Goal: Check status: Check status

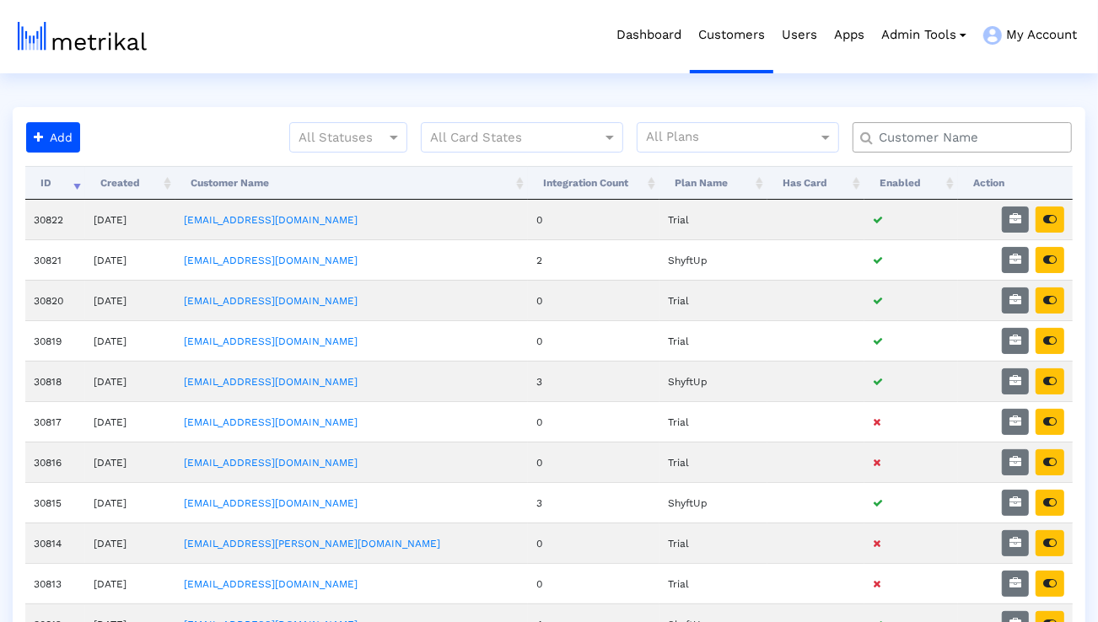
click at [968, 148] on div at bounding box center [961, 137] width 219 height 30
click at [955, 133] on input "text" at bounding box center [966, 138] width 198 height 18
type input "elevate"
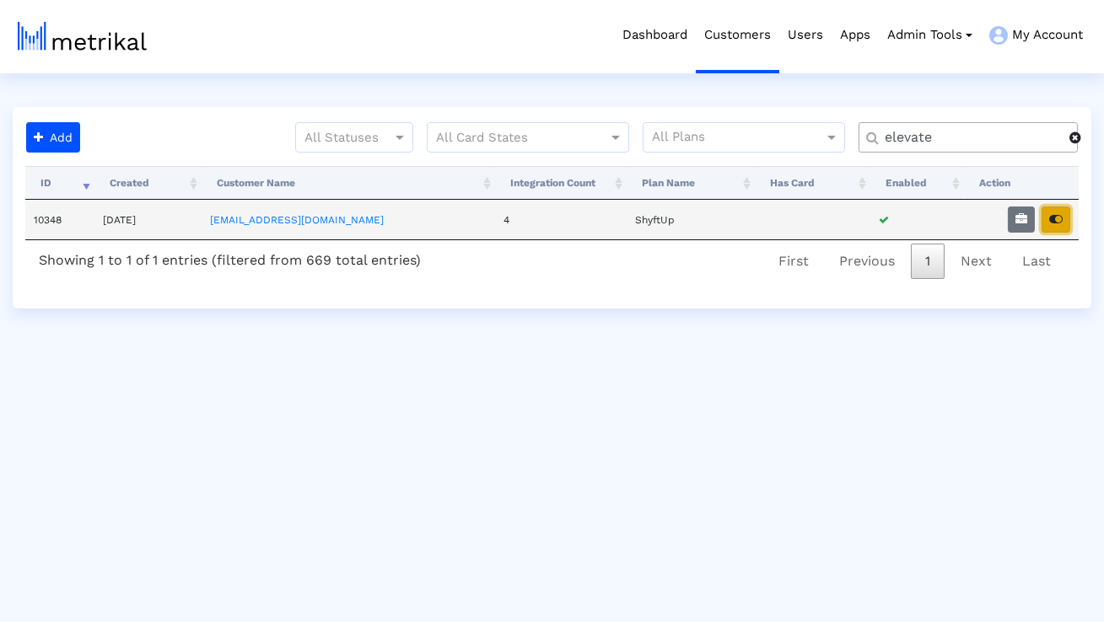
click at [1048, 225] on button "button" at bounding box center [1055, 220] width 29 height 26
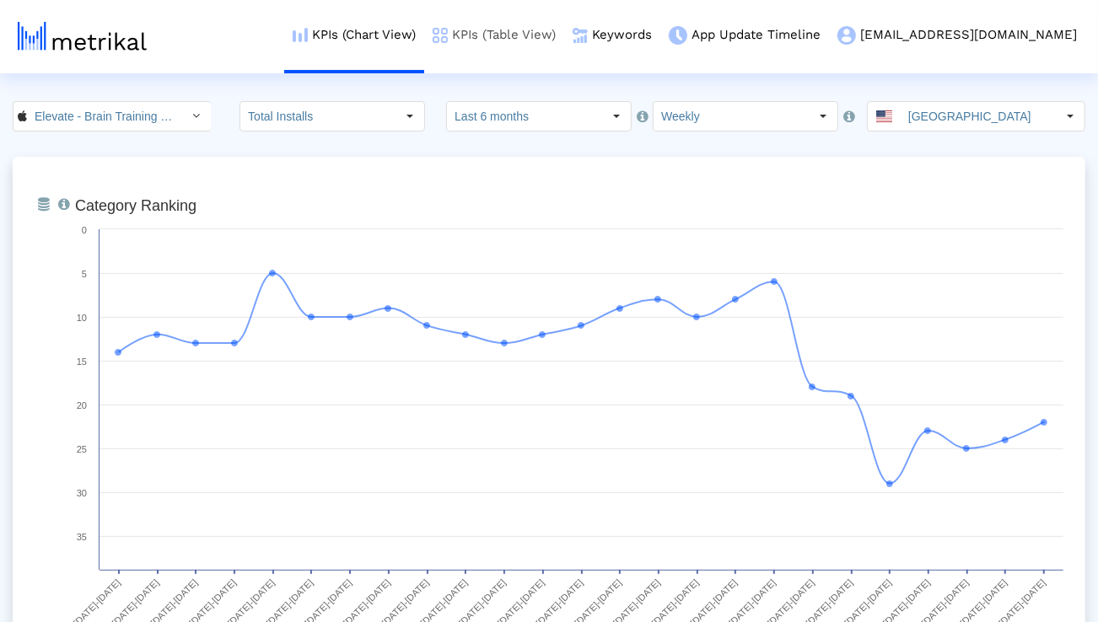
click at [564, 39] on link "KPIs (Table View)" at bounding box center [494, 35] width 140 height 70
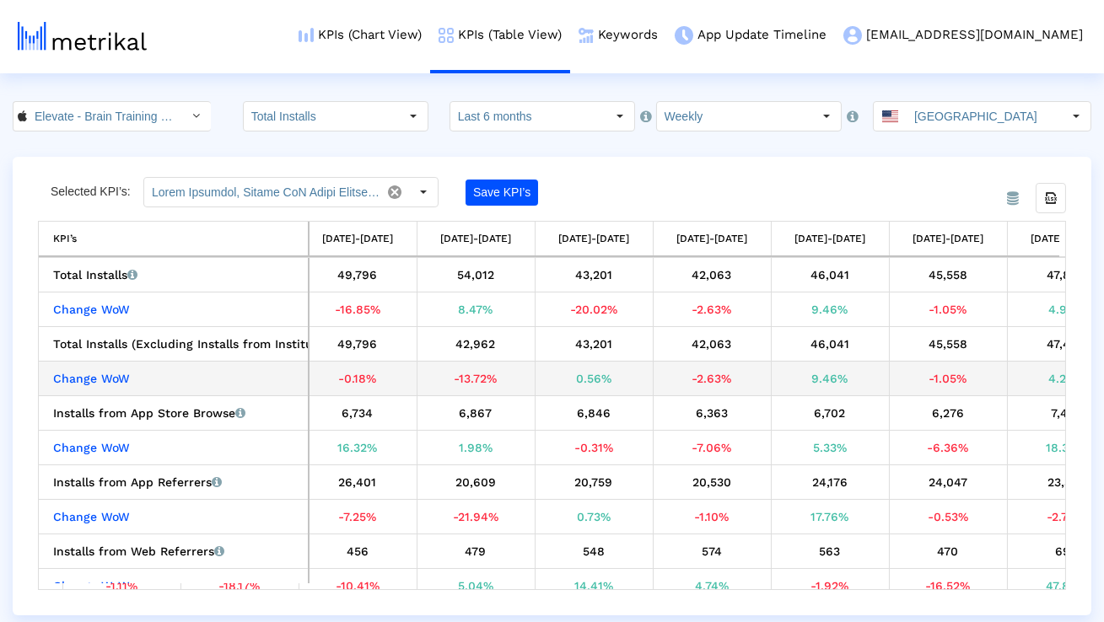
scroll to position [0, 2200]
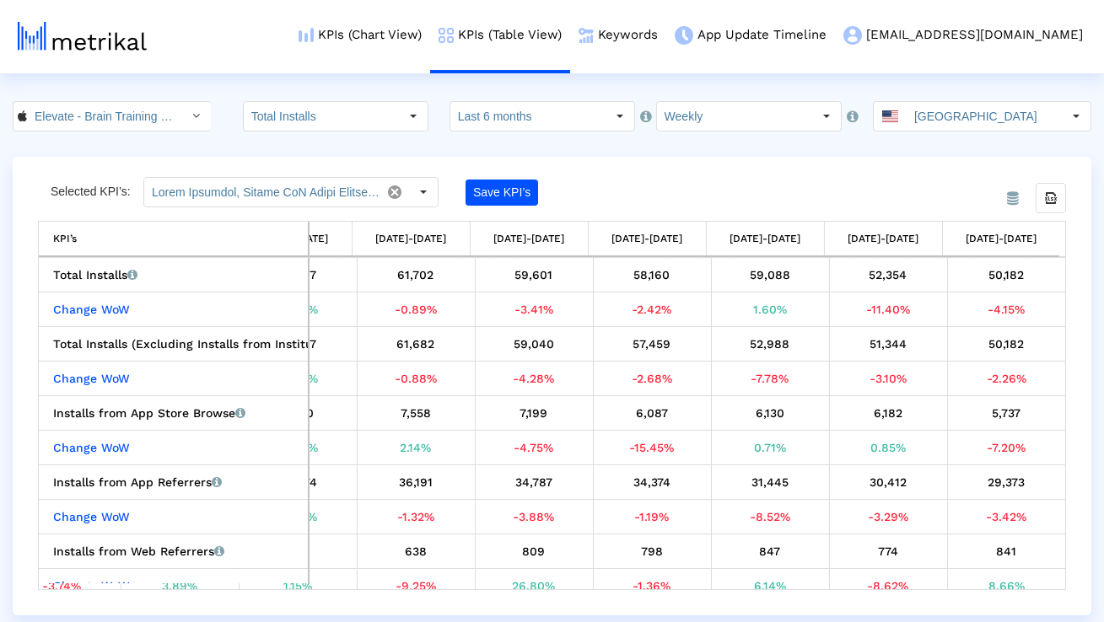
click at [680, 131] on crea-index "Elevate - Brain Training Games < 875063456 > Total Installs Select how far back…" at bounding box center [552, 358] width 1104 height 514
click at [679, 126] on input "Weekly" at bounding box center [734, 116] width 155 height 29
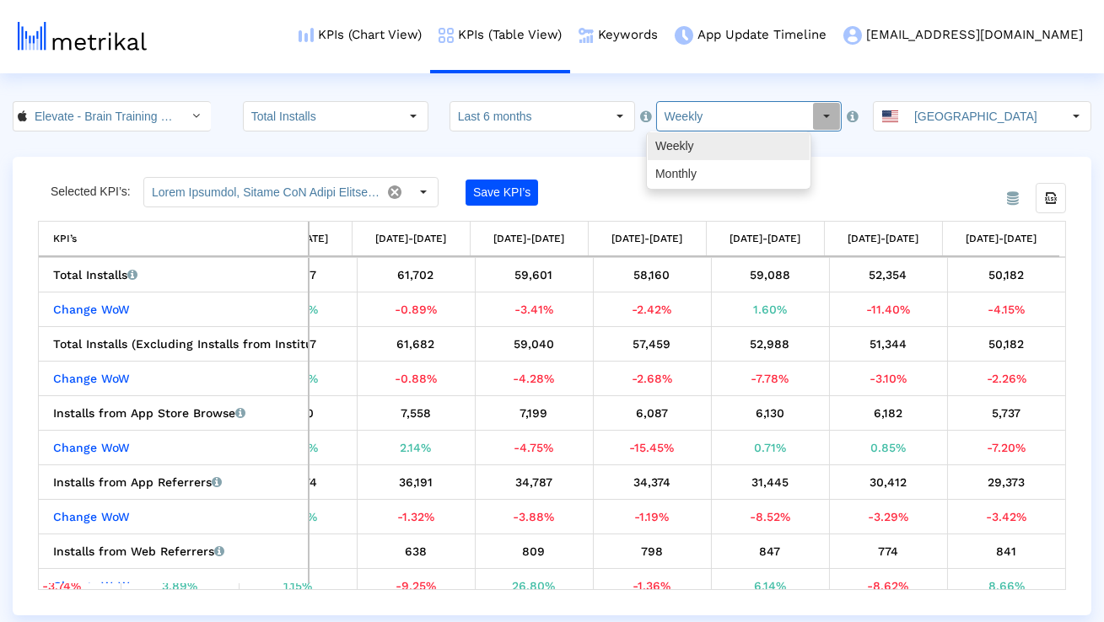
click at [671, 172] on div "Monthly" at bounding box center [729, 174] width 162 height 28
type input "Monthly"
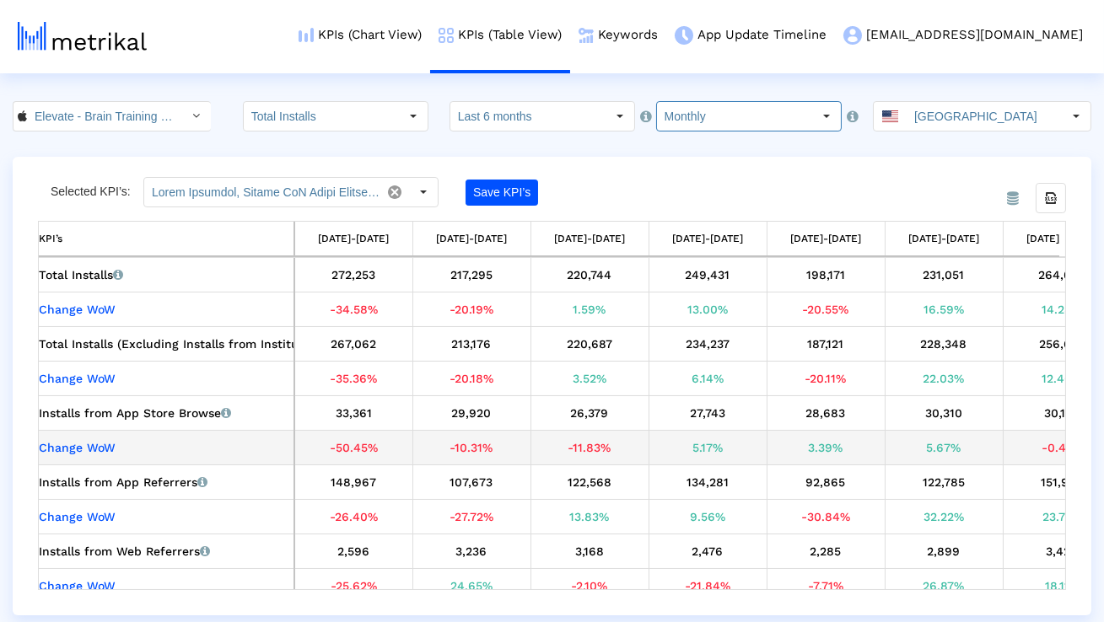
scroll to position [0, 75]
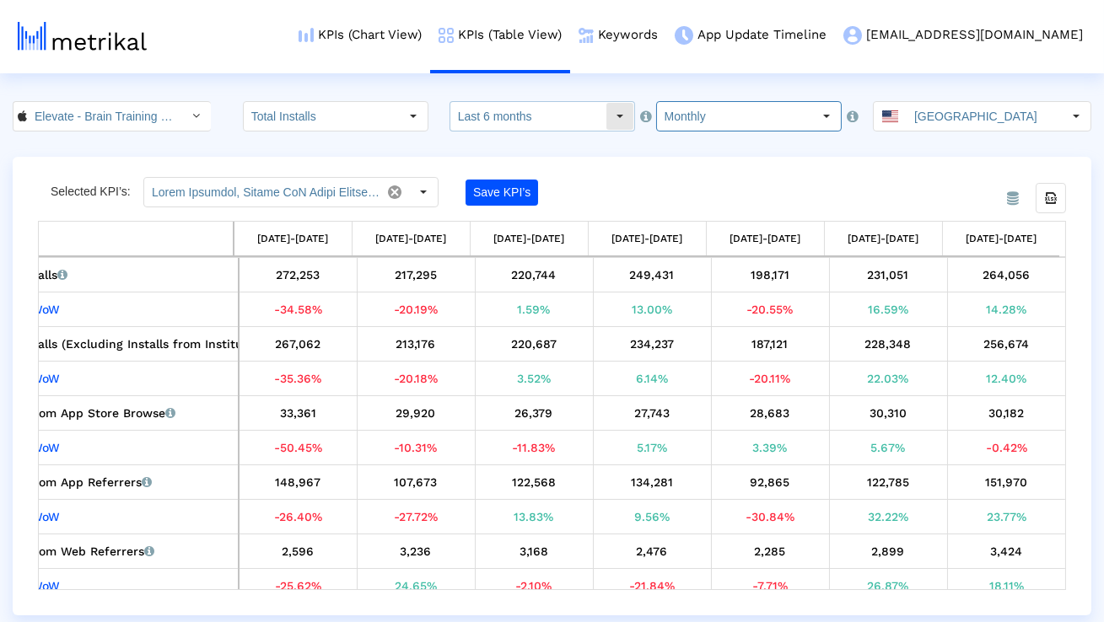
click at [544, 121] on input "Last 6 months" at bounding box center [527, 116] width 155 height 29
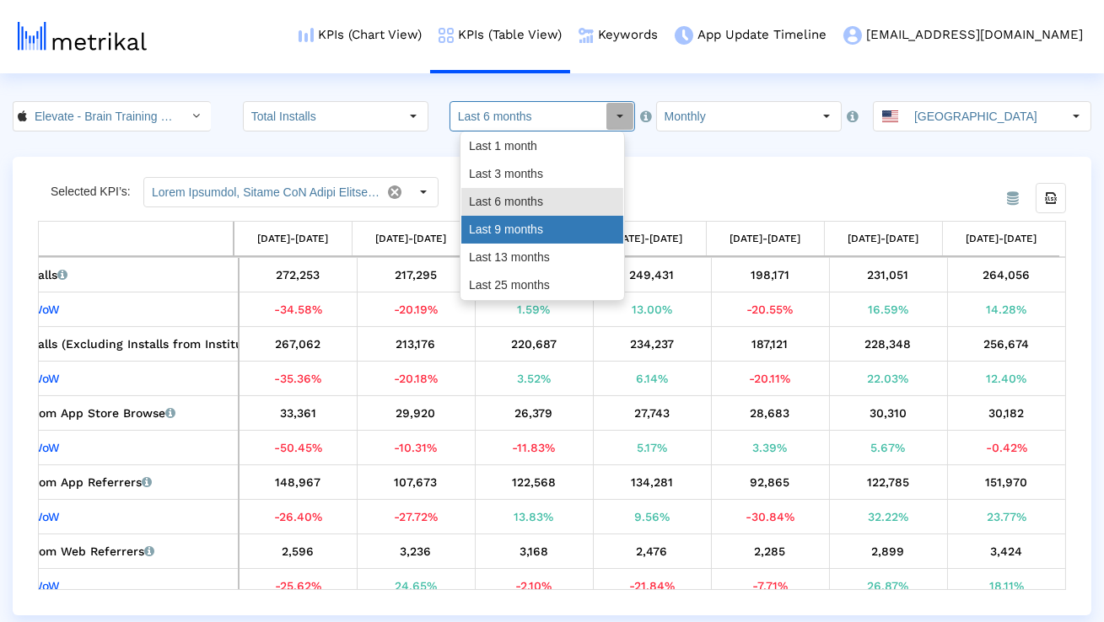
click at [518, 231] on div "Last 9 months" at bounding box center [542, 230] width 162 height 28
type input "Last 9 months"
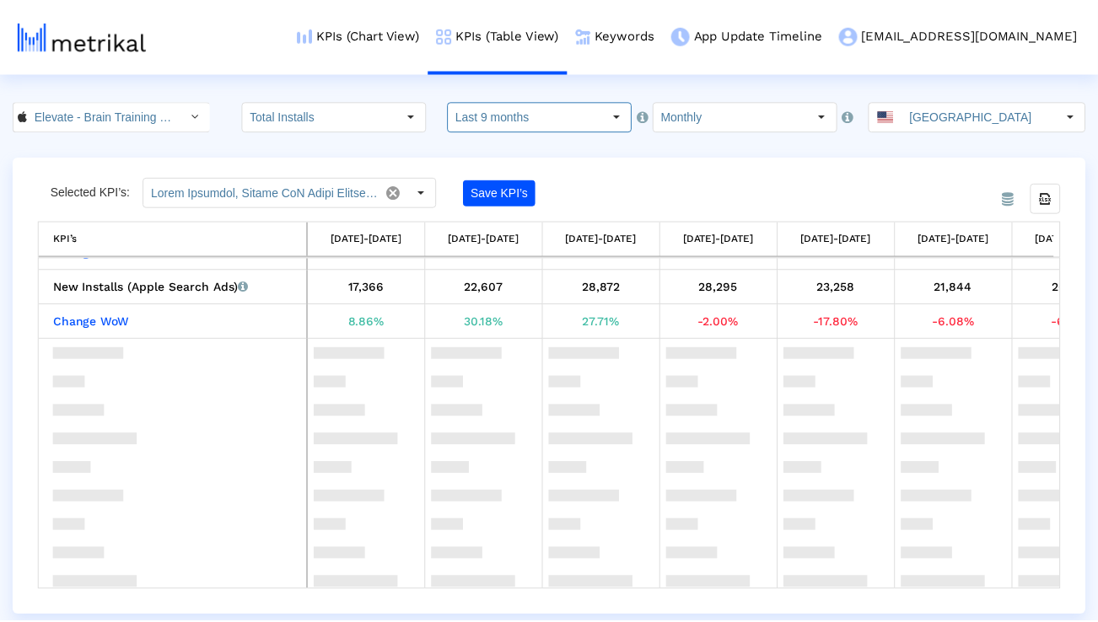
scroll to position [0, 0]
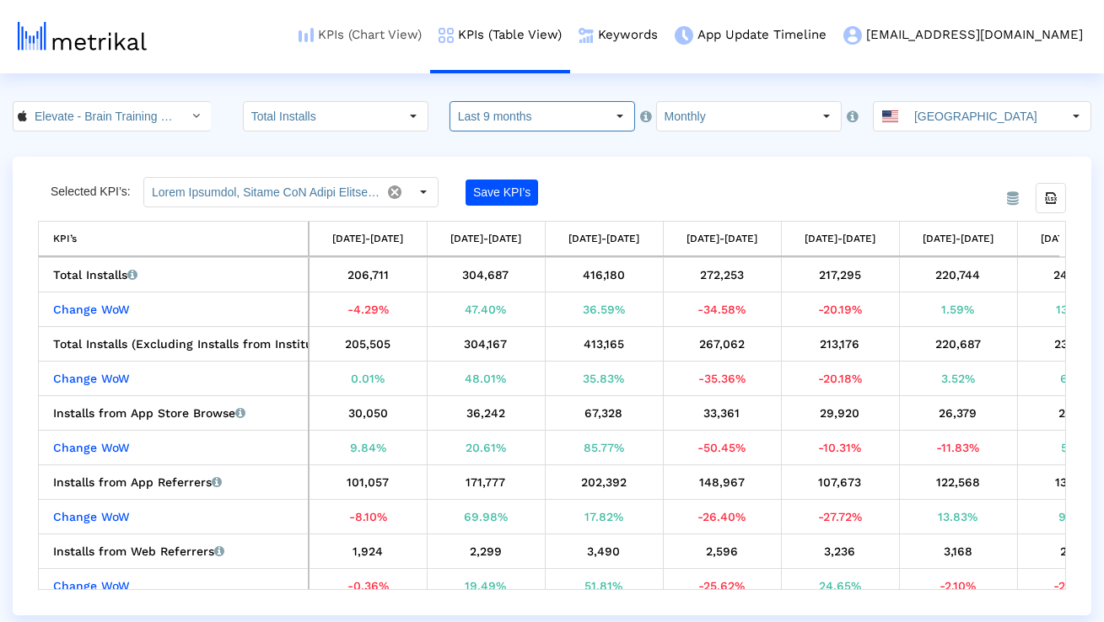
click at [430, 32] on link "KPIs (Chart View)" at bounding box center [360, 35] width 140 height 70
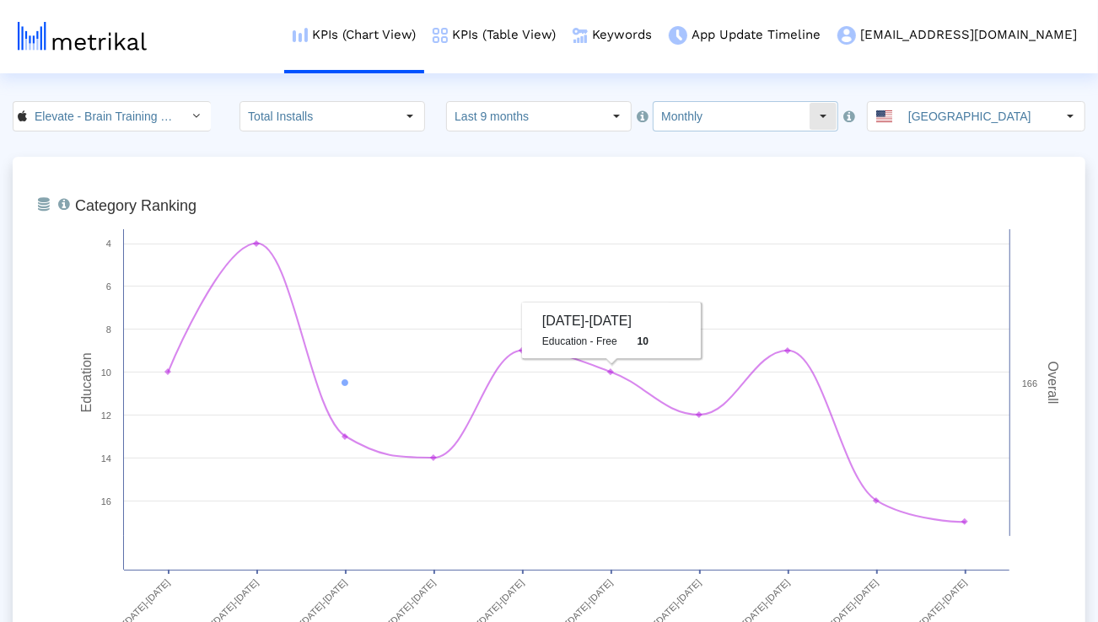
click at [670, 120] on input "Monthly" at bounding box center [730, 116] width 155 height 29
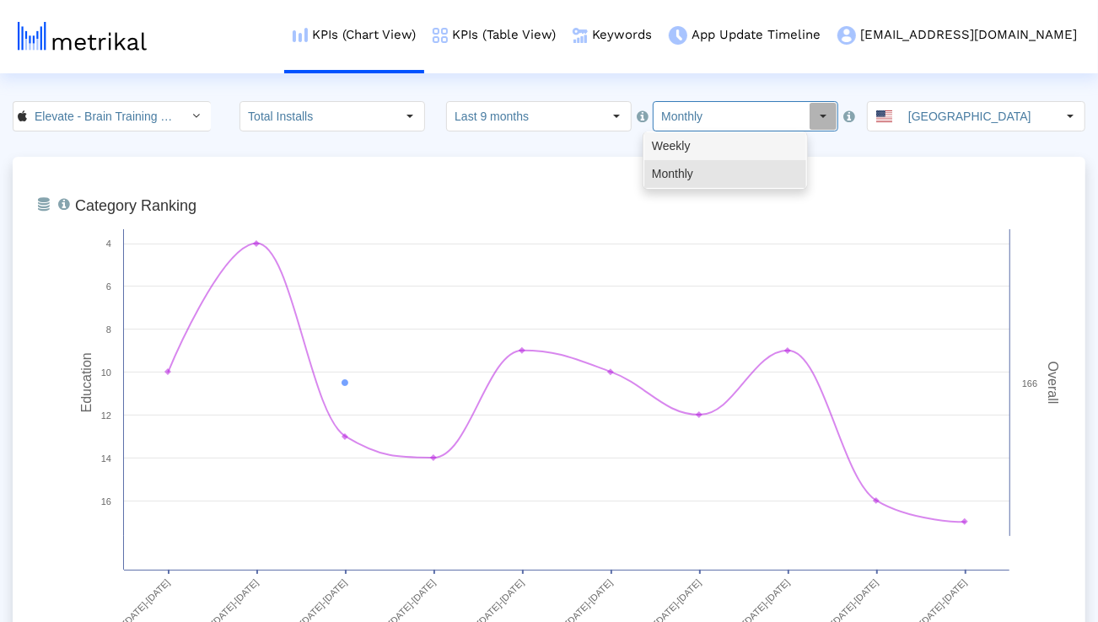
click at [670, 139] on div "Weekly" at bounding box center [725, 146] width 162 height 28
type input "Weekly"
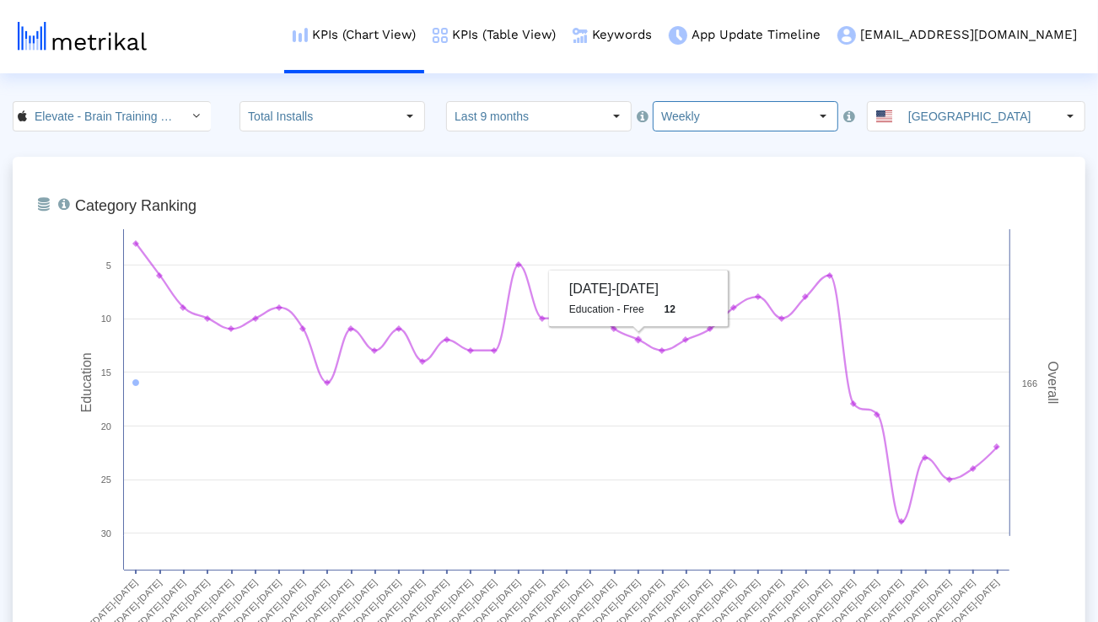
click at [562, 126] on input "Last 9 months" at bounding box center [524, 116] width 155 height 29
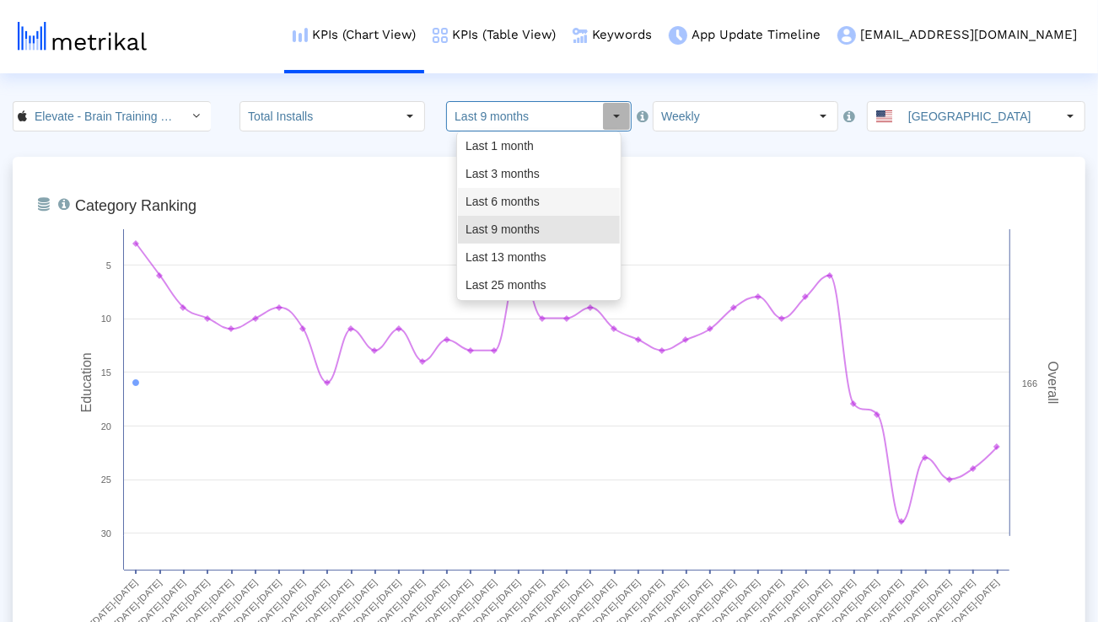
click at [535, 198] on div "Last 6 months" at bounding box center [539, 202] width 162 height 28
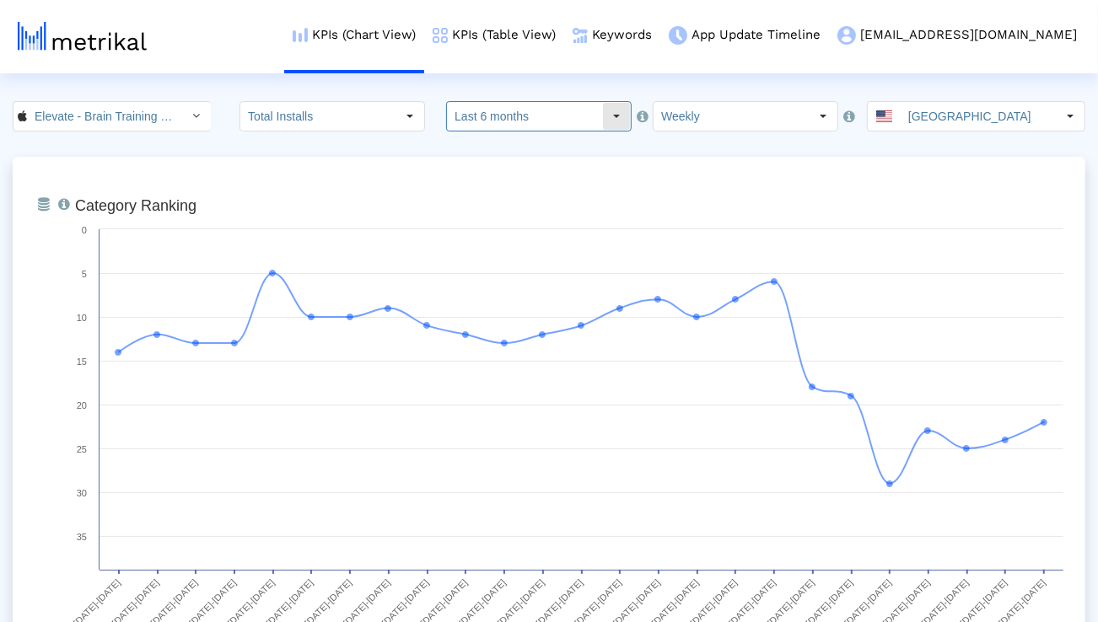
click at [502, 105] on input "Last 6 months" at bounding box center [524, 116] width 155 height 29
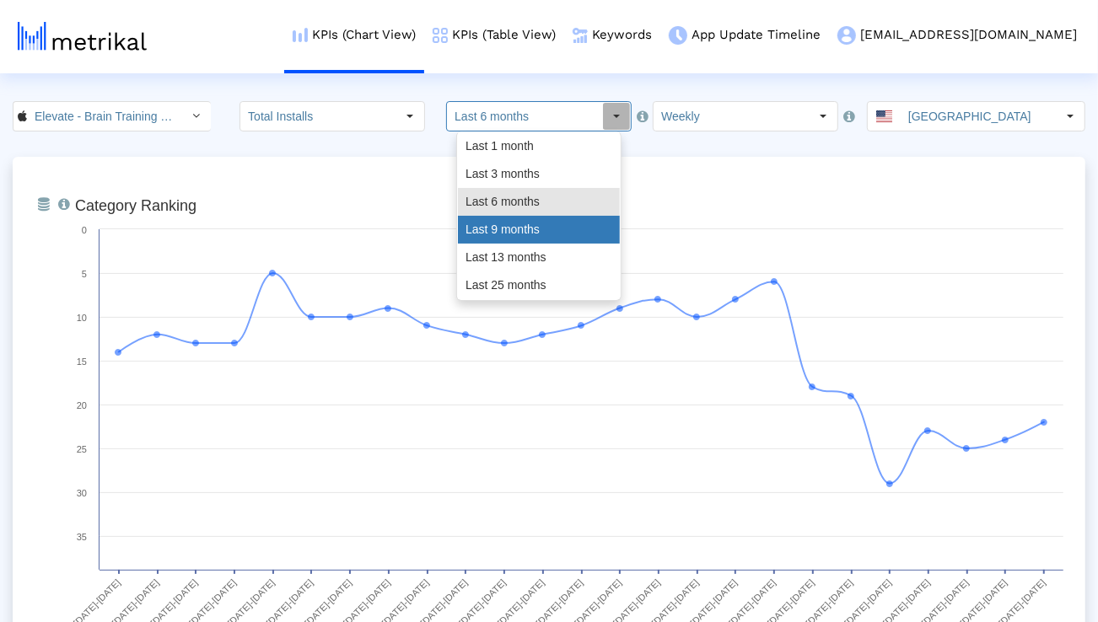
click at [490, 223] on div "Last 9 months" at bounding box center [539, 230] width 162 height 28
type input "Last 9 months"
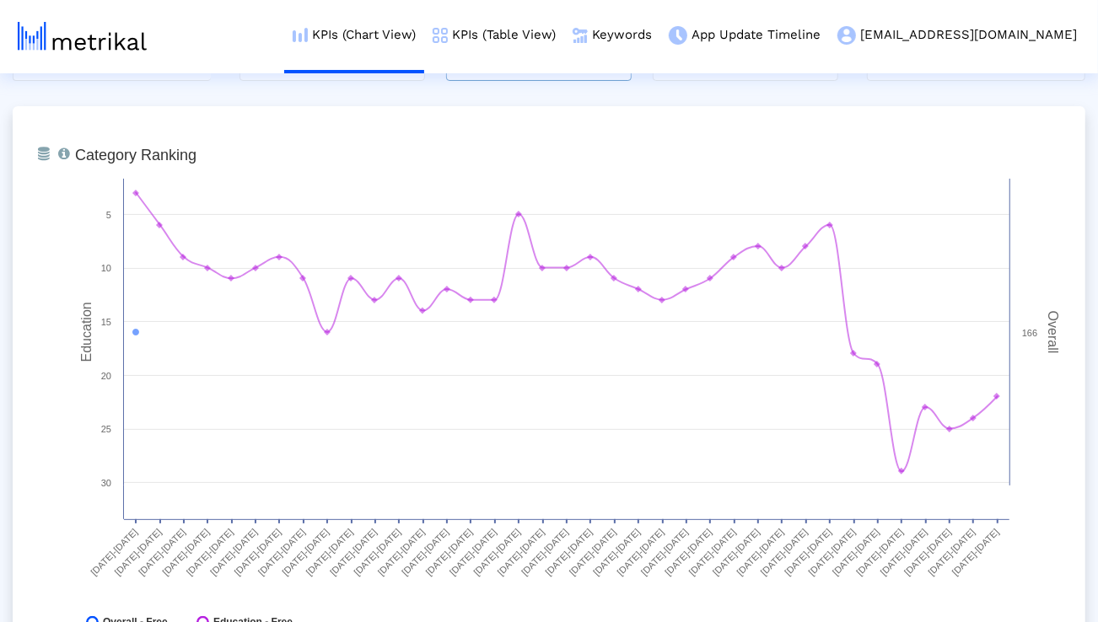
scroll to position [52, 0]
